Goal: Task Accomplishment & Management: Complete application form

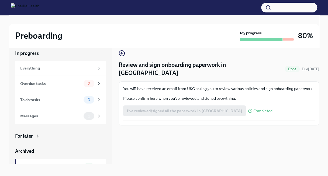
scroll to position [9, 0]
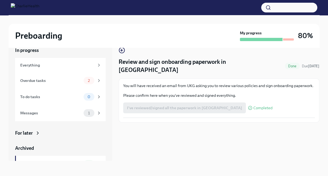
click at [183, 102] on div "I've reviewed/signed all the paperwork in [GEOGRAPHIC_DATA] Completed" at bounding box center [197, 107] width 149 height 11
click at [253, 106] on span "Completed" at bounding box center [262, 108] width 19 height 4
click at [97, 80] on icon at bounding box center [99, 80] width 5 height 5
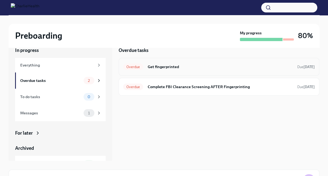
click at [167, 67] on h6 "Get fingerprinted" at bounding box center [220, 67] width 146 height 6
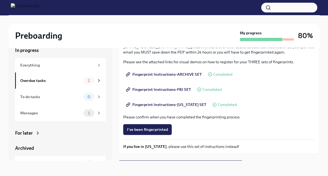
scroll to position [71, 0]
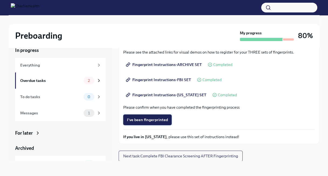
click at [147, 119] on span "I've been fingerprinted" at bounding box center [147, 119] width 41 height 5
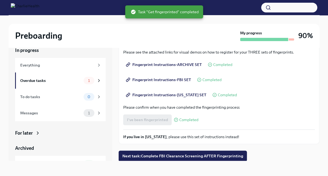
scroll to position [71, 0]
click at [210, 156] on span "Next task : Complete FBI Clearance Screening AFTER Fingerprinting" at bounding box center [182, 155] width 121 height 5
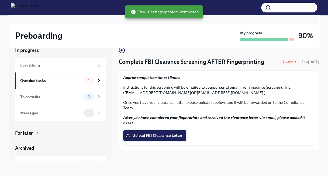
click at [150, 132] on span "Upload FBI Clearance Letter" at bounding box center [155, 134] width 56 height 5
click at [0, 0] on input "Upload FBI Clearance Letter" at bounding box center [0, 0] width 0 height 0
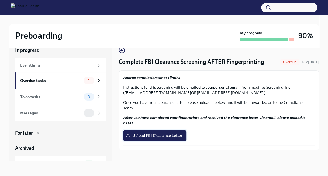
click at [160, 130] on label "Upload FBI Clearance Letter" at bounding box center [154, 135] width 63 height 11
click at [0, 0] on input "Upload FBI Clearance Letter" at bounding box center [0, 0] width 0 height 0
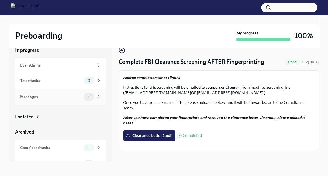
click at [97, 98] on icon at bounding box center [99, 96] width 5 height 5
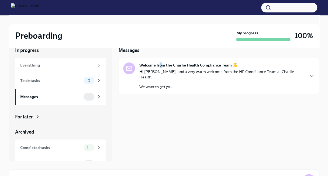
drag, startPoint x: 159, startPoint y: 68, endPoint x: 173, endPoint y: 61, distance: 15.9
click at [170, 62] on div "Welcome from the Charlie Health Compliance Team 👋 Hi [PERSON_NAME], and a very …" at bounding box center [221, 75] width 165 height 27
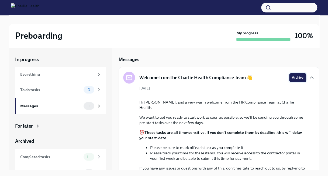
click at [294, 76] on span "Archive" at bounding box center [298, 77] width 12 height 5
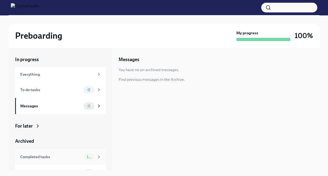
click at [88, 159] on div "10" at bounding box center [89, 157] width 11 height 8
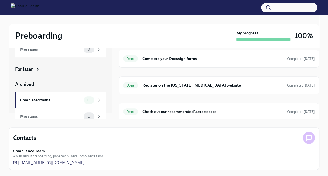
scroll to position [11, 0]
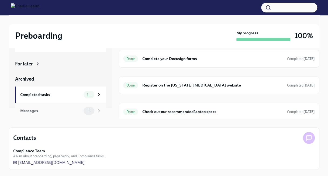
click at [97, 109] on icon at bounding box center [99, 110] width 5 height 5
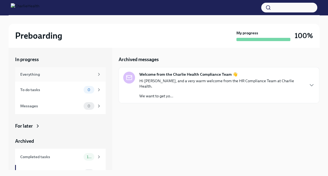
click at [97, 73] on icon at bounding box center [99, 74] width 5 height 5
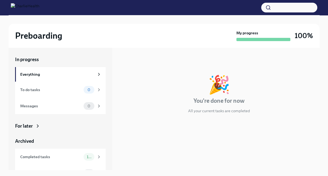
drag, startPoint x: 0, startPoint y: 39, endPoint x: 147, endPoint y: 19, distance: 147.9
click at [147, 19] on div at bounding box center [164, 19] width 311 height 9
